Goal: Task Accomplishment & Management: Complete application form

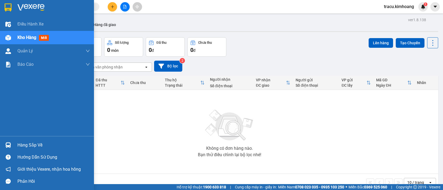
click at [22, 145] on div "Hàng sắp về" at bounding box center [53, 145] width 72 height 8
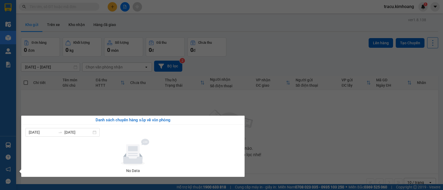
click at [81, 89] on section "Kết quả tìm kiếm ( 0 ) Bộ lọc No Data tracu.kimhoang 1 Điều hành xe Kho hàng mớ…" at bounding box center [221, 95] width 443 height 190
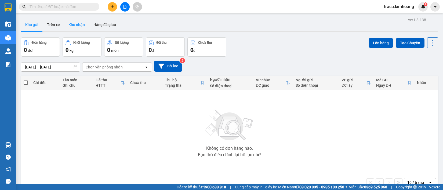
click at [81, 29] on button "Kho nhận" at bounding box center [76, 24] width 25 height 13
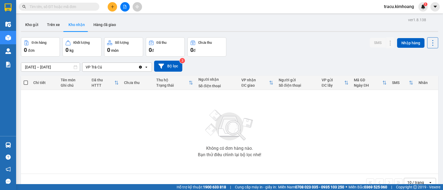
click at [67, 9] on input "text" at bounding box center [61, 7] width 63 height 6
click at [79, 7] on input "text" at bounding box center [61, 7] width 63 height 6
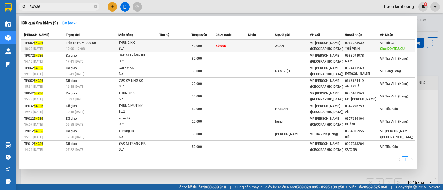
type input "54936"
click at [276, 42] on td "XUÂN" at bounding box center [292, 46] width 35 height 13
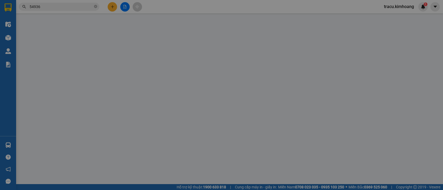
type input "XUÂN"
type input "0967923939"
type input "THẾ VINH"
type input "TRÀ CÚ"
type input "40.000"
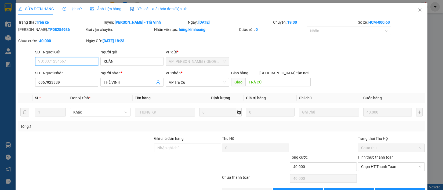
scroll to position [17, 0]
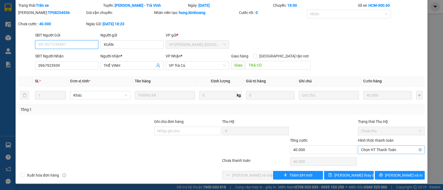
click at [391, 149] on span "Chọn HT Thanh Toán" at bounding box center [391, 150] width 60 height 8
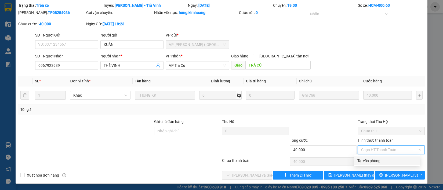
click at [384, 158] on div "Tại văn phòng" at bounding box center [387, 161] width 60 height 6
type input "0"
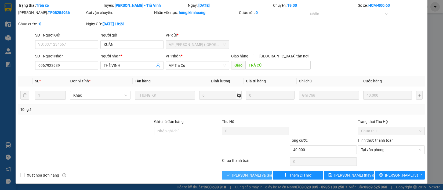
click at [255, 173] on span "[PERSON_NAME] và Giao hàng" at bounding box center [258, 175] width 52 height 6
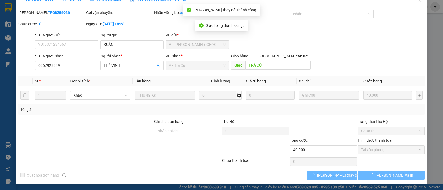
scroll to position [10, 0]
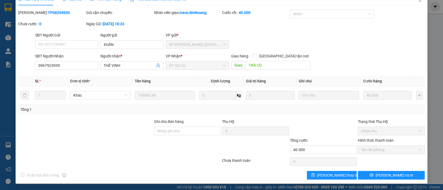
drag, startPoint x: 10, startPoint y: 102, endPoint x: 30, endPoint y: 38, distance: 67.6
click at [11, 102] on div "SỬA ĐƠN HÀNG Lịch sử Ảnh kiện hàng Yêu cầu xuất hóa đơn điện tử Total Paid Fee …" at bounding box center [221, 95] width 443 height 190
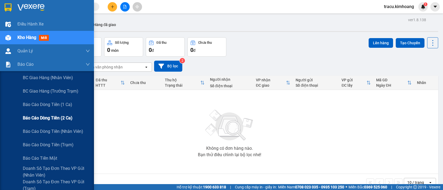
click at [30, 117] on span "Báo cáo dòng tiền (2 ca)" at bounding box center [48, 118] width 50 height 7
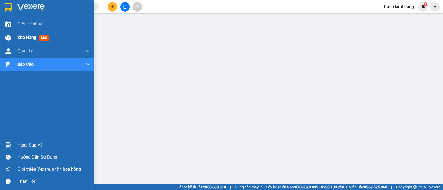
click at [36, 36] on span "Kho hàng" at bounding box center [26, 37] width 19 height 5
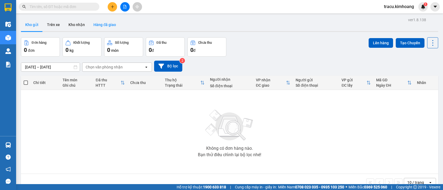
click at [105, 24] on button "Hàng đã giao" at bounding box center [104, 24] width 31 height 13
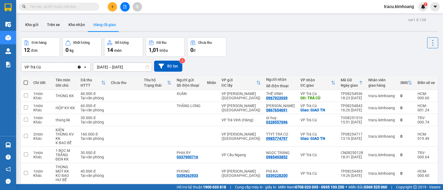
click at [100, 66] on input "[DATE] – [DATE]" at bounding box center [122, 67] width 59 height 9
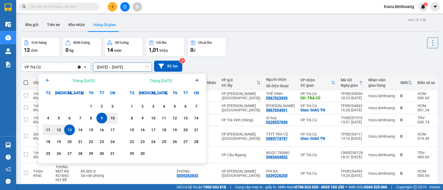
click at [68, 128] on div "13" at bounding box center [70, 130] width 8 height 6
click at [120, 68] on input "13/08/2025 – / /" at bounding box center [122, 67] width 59 height 9
click at [71, 128] on div "13" at bounding box center [70, 130] width 8 height 6
type input "13/08/2025 – 13/08/2025"
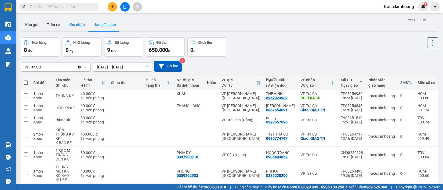
click at [78, 28] on button "Kho nhận" at bounding box center [76, 24] width 25 height 13
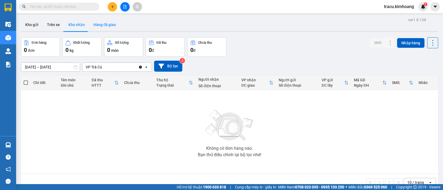
click at [98, 28] on button "Hàng đã giao" at bounding box center [104, 24] width 31 height 13
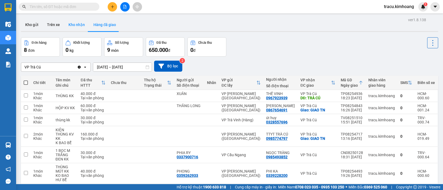
click at [73, 24] on button "Kho nhận" at bounding box center [76, 24] width 25 height 13
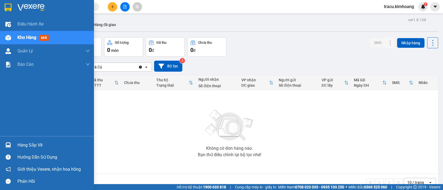
click at [40, 148] on div "Hàng sắp về" at bounding box center [53, 145] width 72 height 8
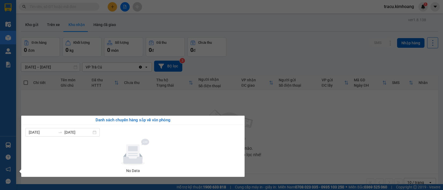
click at [57, 110] on section "Kết quả tìm kiếm ( 0 ) Bộ lọc No Data tracu.kimhoang 1 Điều hành xe Kho hàng mớ…" at bounding box center [221, 95] width 443 height 190
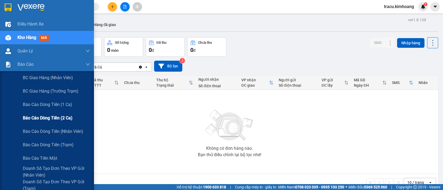
click at [34, 117] on span "Báo cáo dòng tiền (2 ca)" at bounding box center [48, 118] width 50 height 7
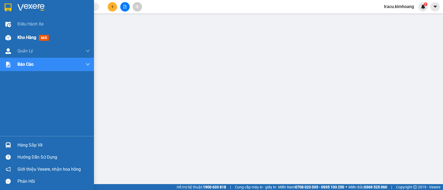
click at [28, 37] on span "Kho hàng" at bounding box center [26, 37] width 19 height 5
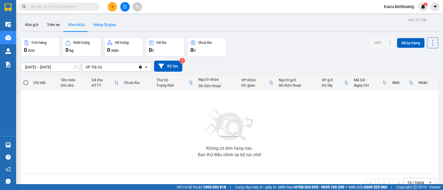
click at [116, 26] on button "Hàng đã giao" at bounding box center [104, 24] width 31 height 13
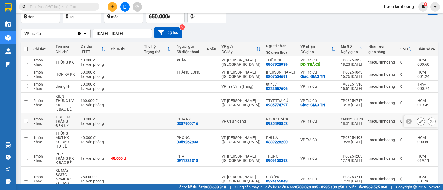
scroll to position [64, 0]
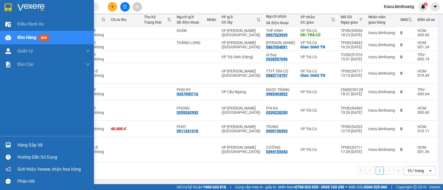
click at [26, 145] on div "Hàng sắp về" at bounding box center [53, 145] width 72 height 8
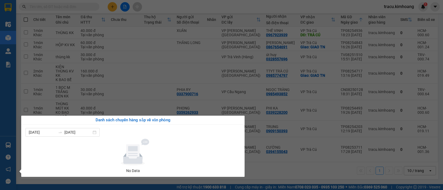
click at [14, 114] on div "Điều hành xe Kho hàng mới Quản Lý Quản lý chuyến Quản lý khách hàng mới Báo cáo…" at bounding box center [8, 95] width 16 height 190
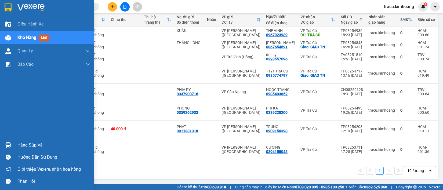
click at [48, 39] on span "mới" at bounding box center [44, 38] width 10 height 6
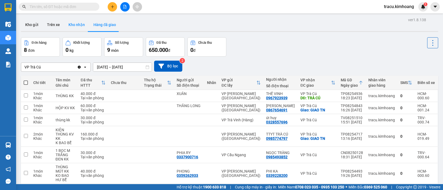
click at [76, 25] on button "Kho nhận" at bounding box center [76, 24] width 25 height 13
